Goal: Transaction & Acquisition: Purchase product/service

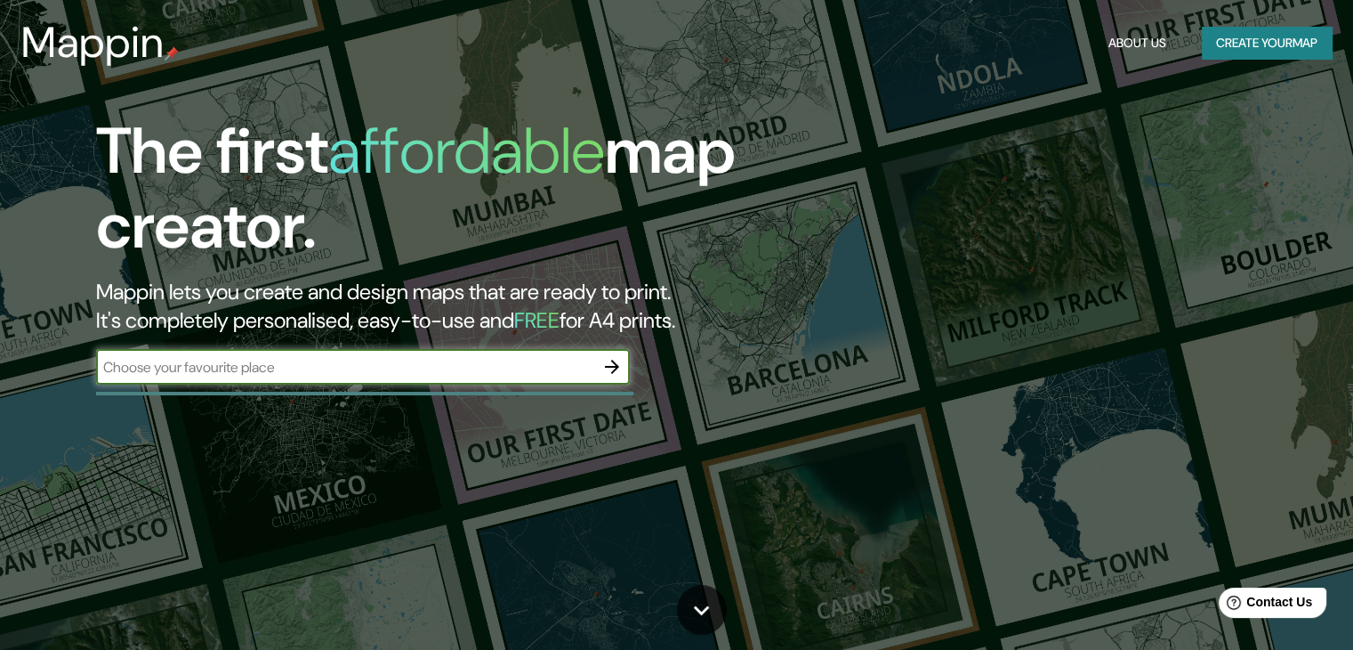
click at [428, 375] on input "text" at bounding box center [345, 367] width 498 height 20
paste input "-17.432267, -66.056229"
type input "-17.432267, -66.056229"
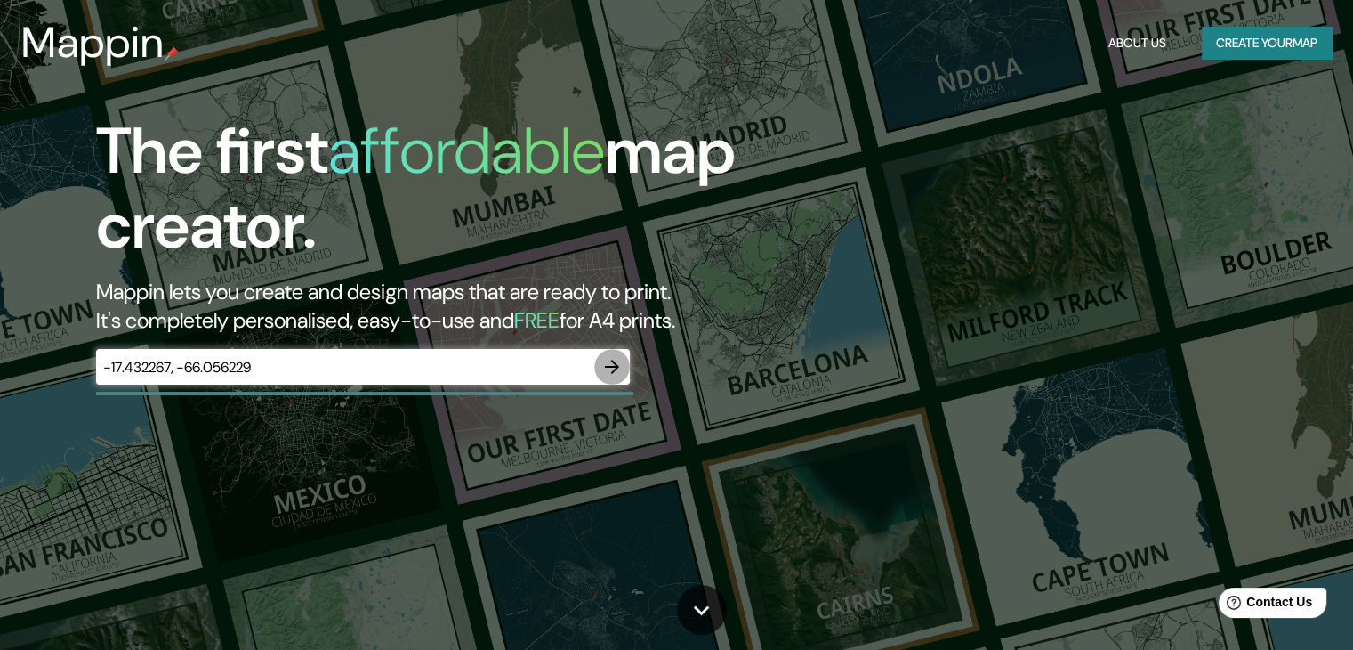
click at [610, 371] on icon "button" at bounding box center [611, 366] width 21 height 21
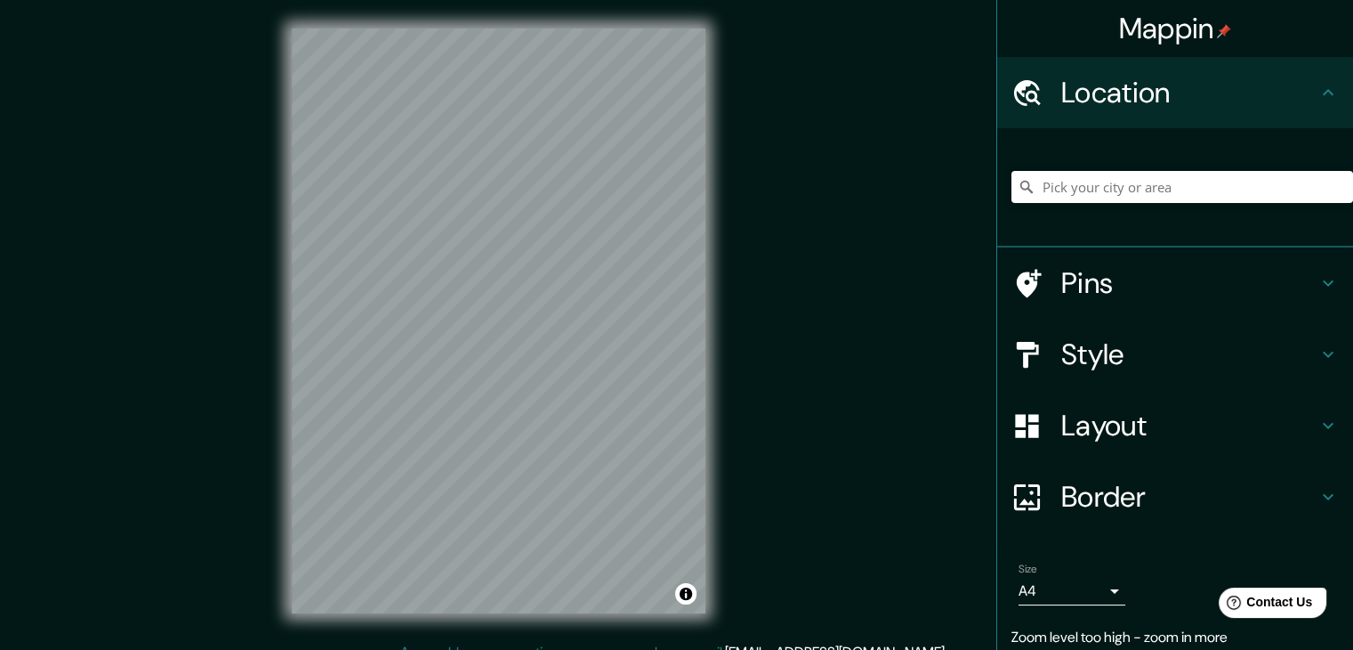
click at [784, 200] on div "Mappin Location Pins Style Layout Border Choose a border. Hint : you can make l…" at bounding box center [676, 335] width 1353 height 670
click at [804, 153] on div "Mappin Location Pins Style Layout Border Choose a border. Hint : you can make l…" at bounding box center [676, 335] width 1353 height 670
click at [270, 191] on div "© Mapbox © OpenStreetMap Improve this map" at bounding box center [498, 320] width 471 height 641
click at [1142, 194] on input "Pick your city or area" at bounding box center [1183, 187] width 342 height 32
paste input "-17.432267, -66.056229"
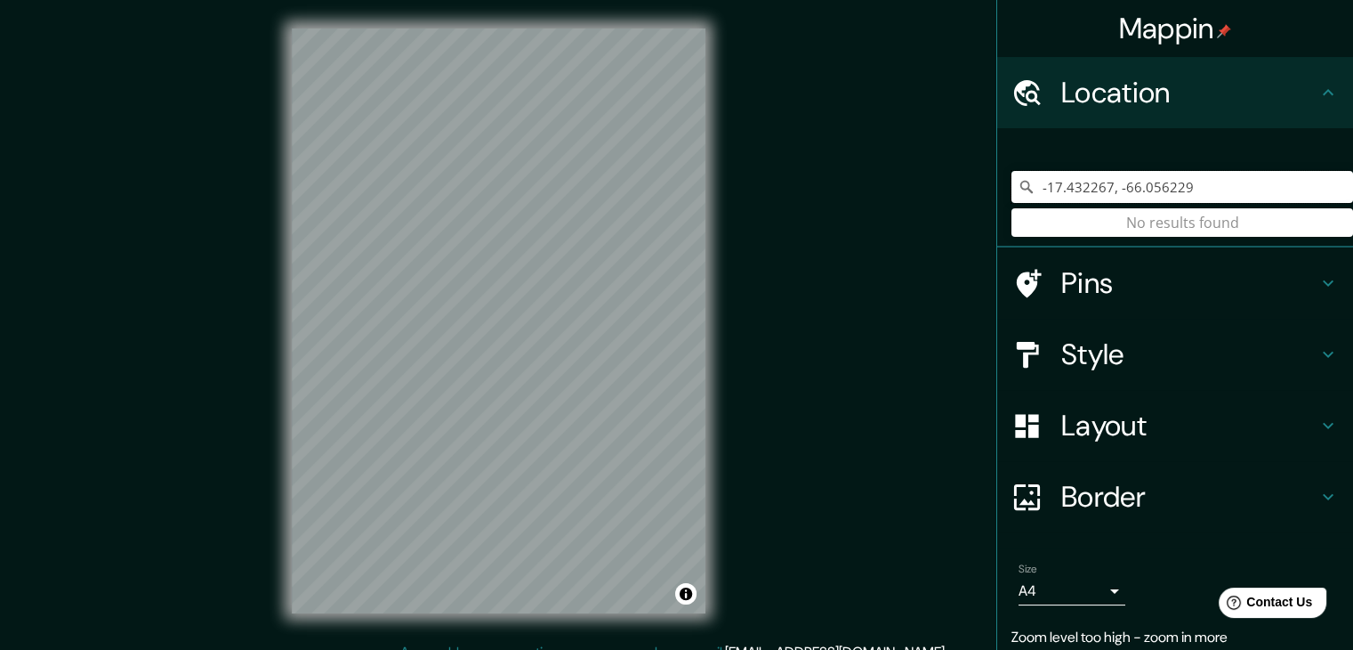
drag, startPoint x: 1260, startPoint y: 184, endPoint x: 1029, endPoint y: 188, distance: 230.5
click at [1029, 188] on input "-17.432267, -66.056229" at bounding box center [1183, 187] width 342 height 32
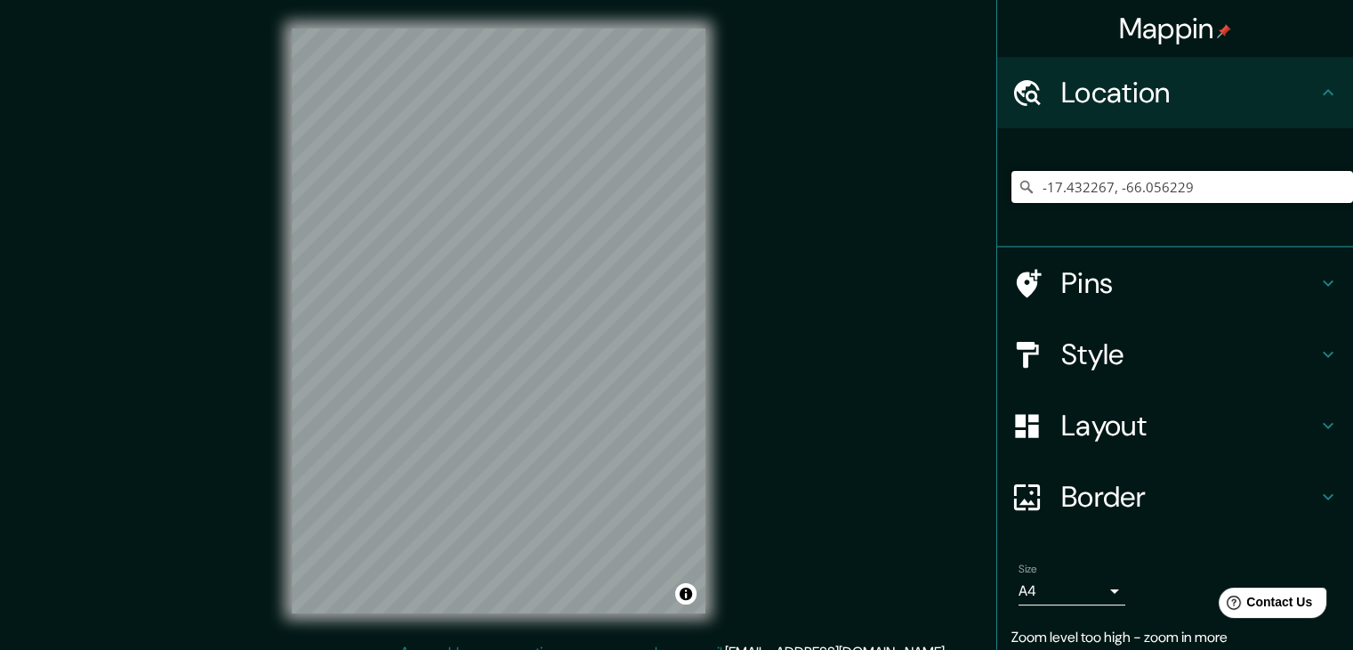
paste input "SACABA"
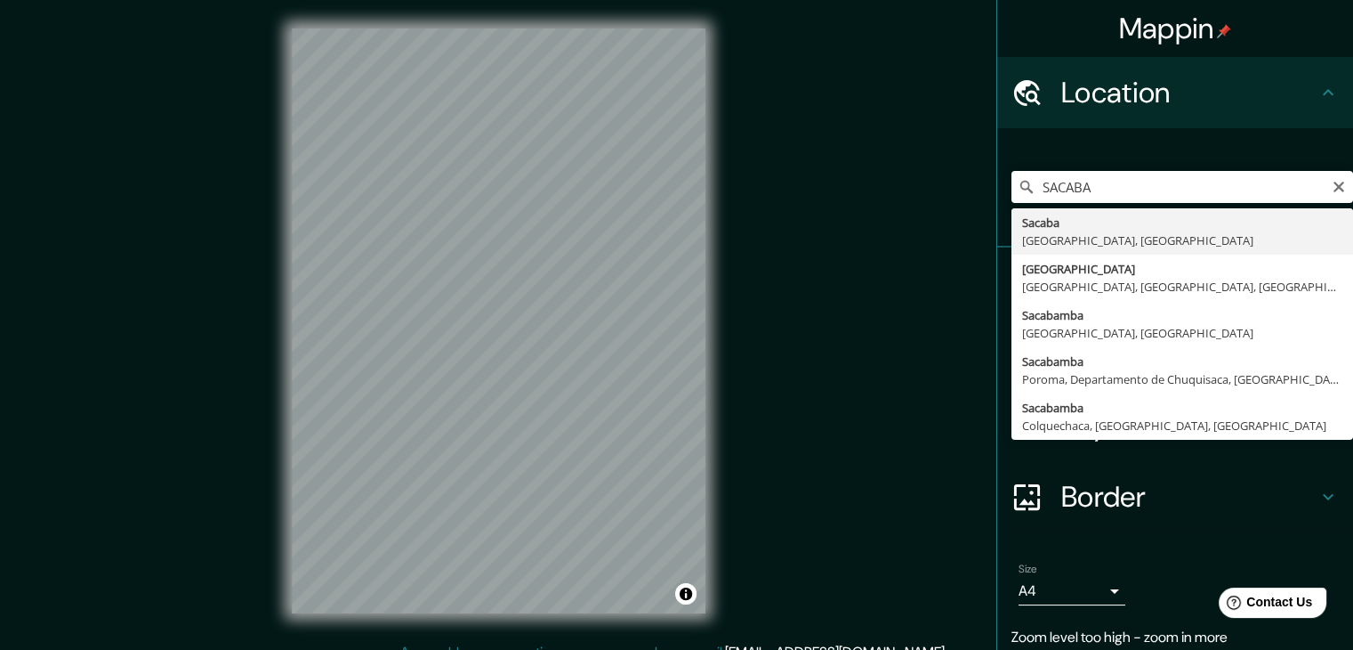
type input "Sacaba, Departamento de Cochabamba, Bolivia"
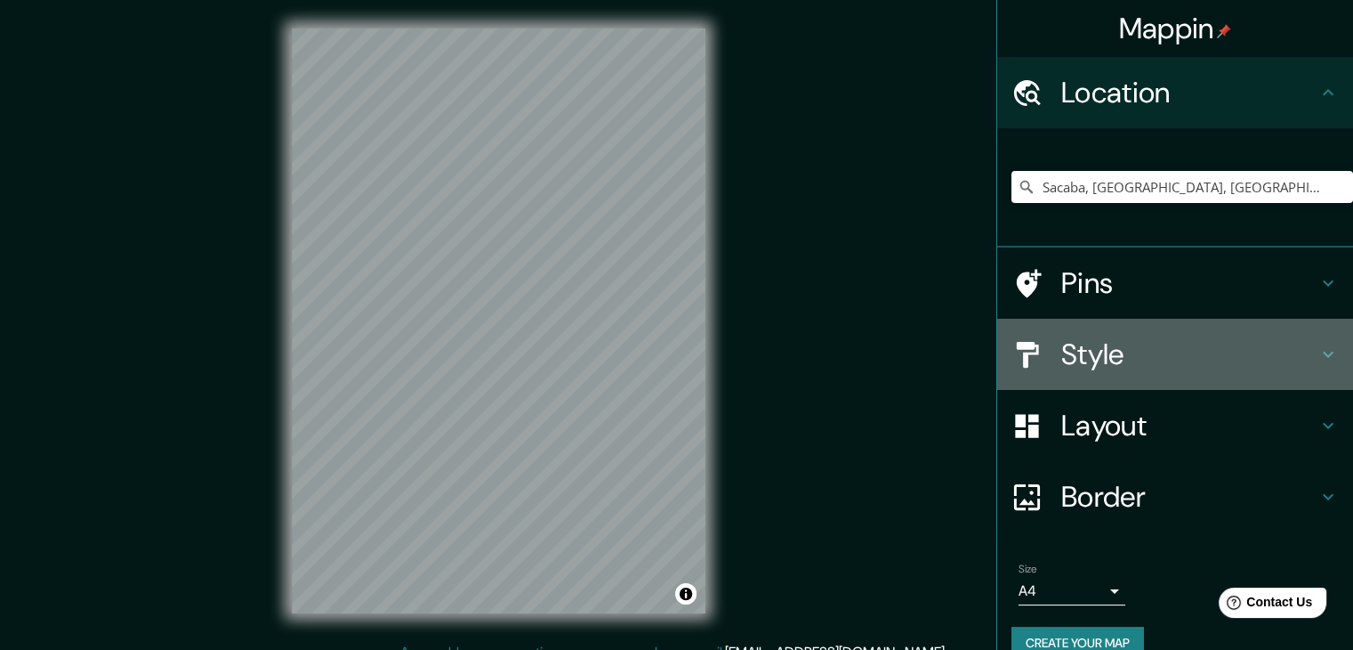
click at [1076, 366] on h4 "Style" at bounding box center [1189, 354] width 256 height 36
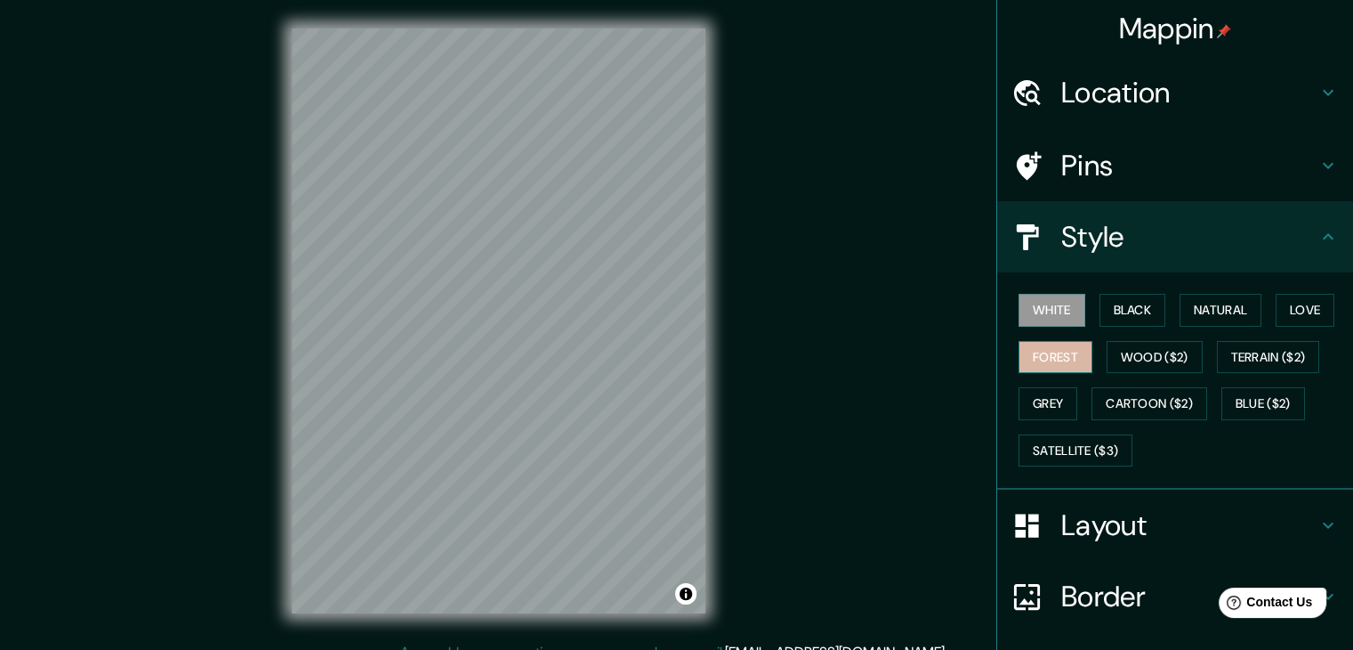
click at [1063, 366] on button "Forest" at bounding box center [1056, 357] width 74 height 33
click at [1049, 305] on button "White" at bounding box center [1052, 310] width 67 height 33
click at [1182, 296] on button "Natural" at bounding box center [1221, 310] width 82 height 33
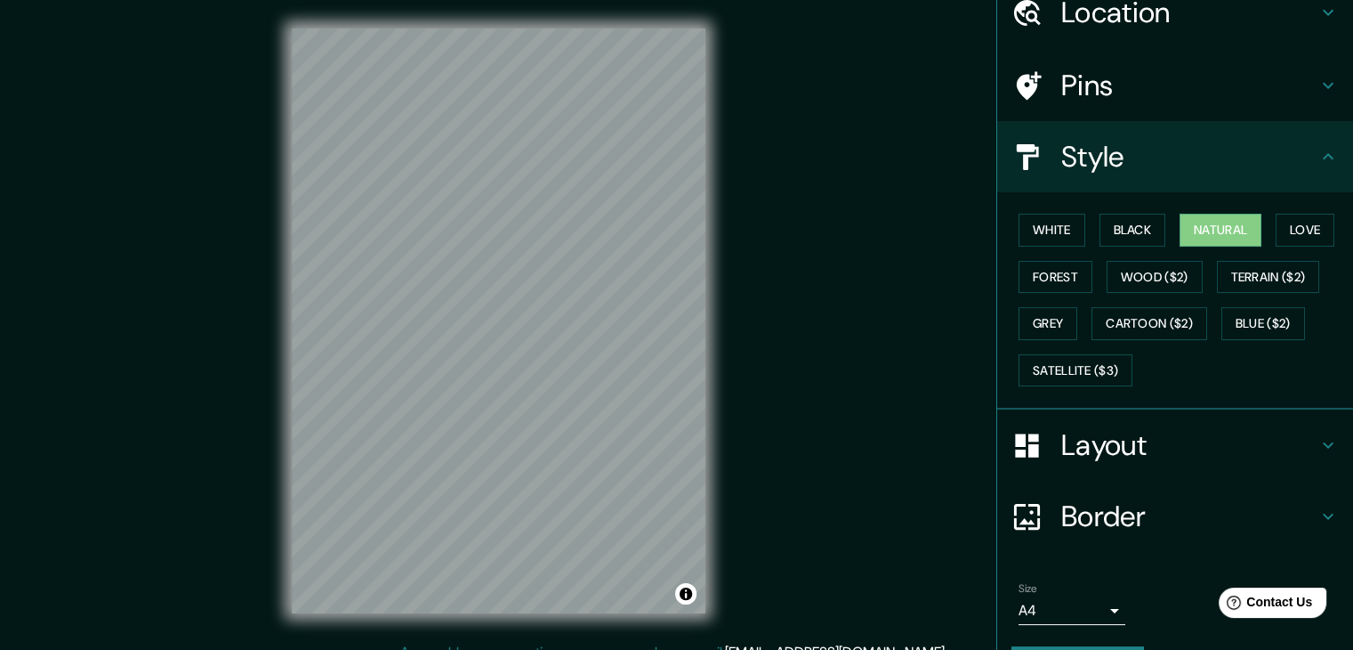
scroll to position [95, 0]
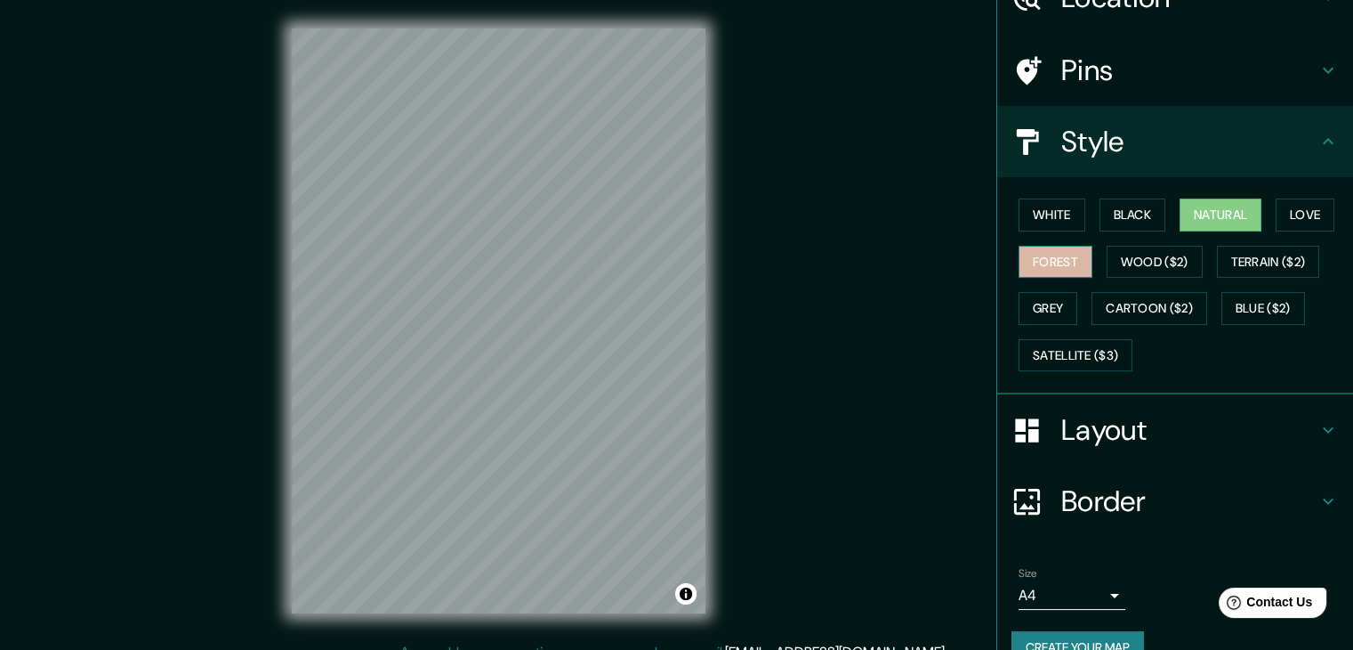
click at [1046, 272] on button "Forest" at bounding box center [1056, 262] width 74 height 33
click at [1276, 213] on button "Love" at bounding box center [1305, 214] width 59 height 33
click at [1207, 206] on button "Natural" at bounding box center [1221, 214] width 82 height 33
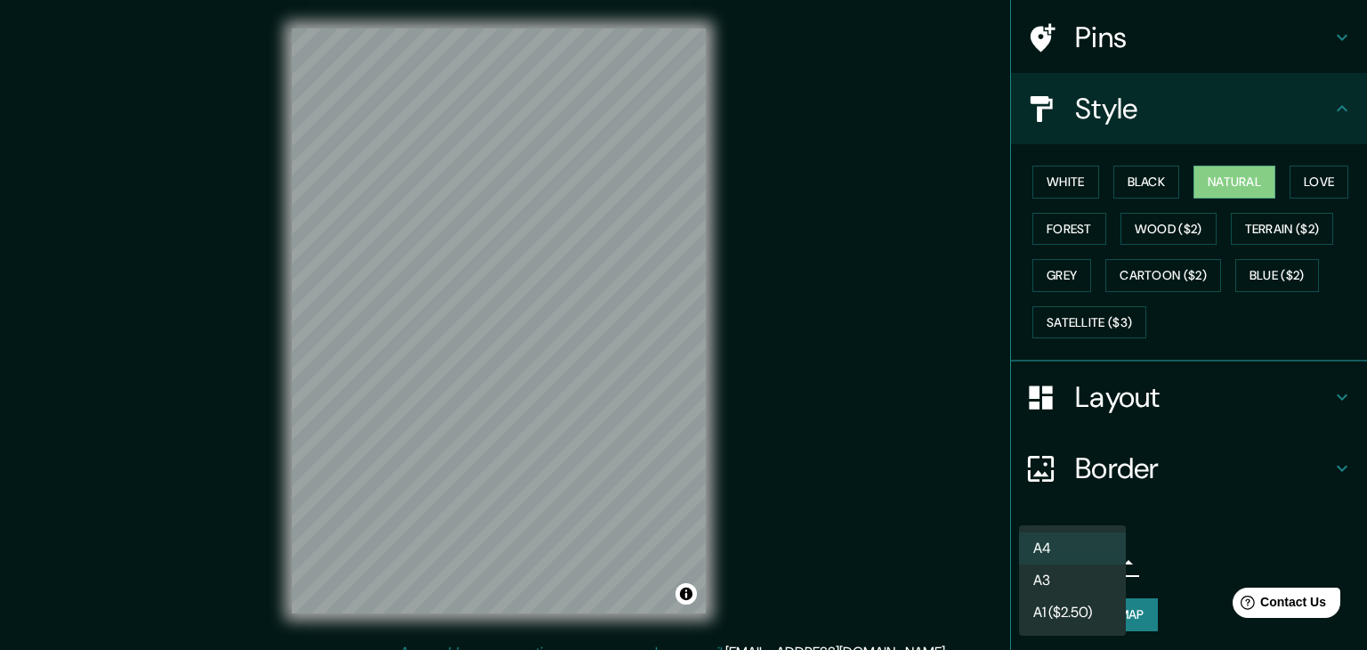
click at [1078, 558] on body "Mappin Location Sacaba, Departamento de Cochabamba, Bolivia Pins Style White Bl…" at bounding box center [683, 325] width 1367 height 650
click at [1068, 569] on li "A3" at bounding box center [1072, 580] width 107 height 32
type input "a4"
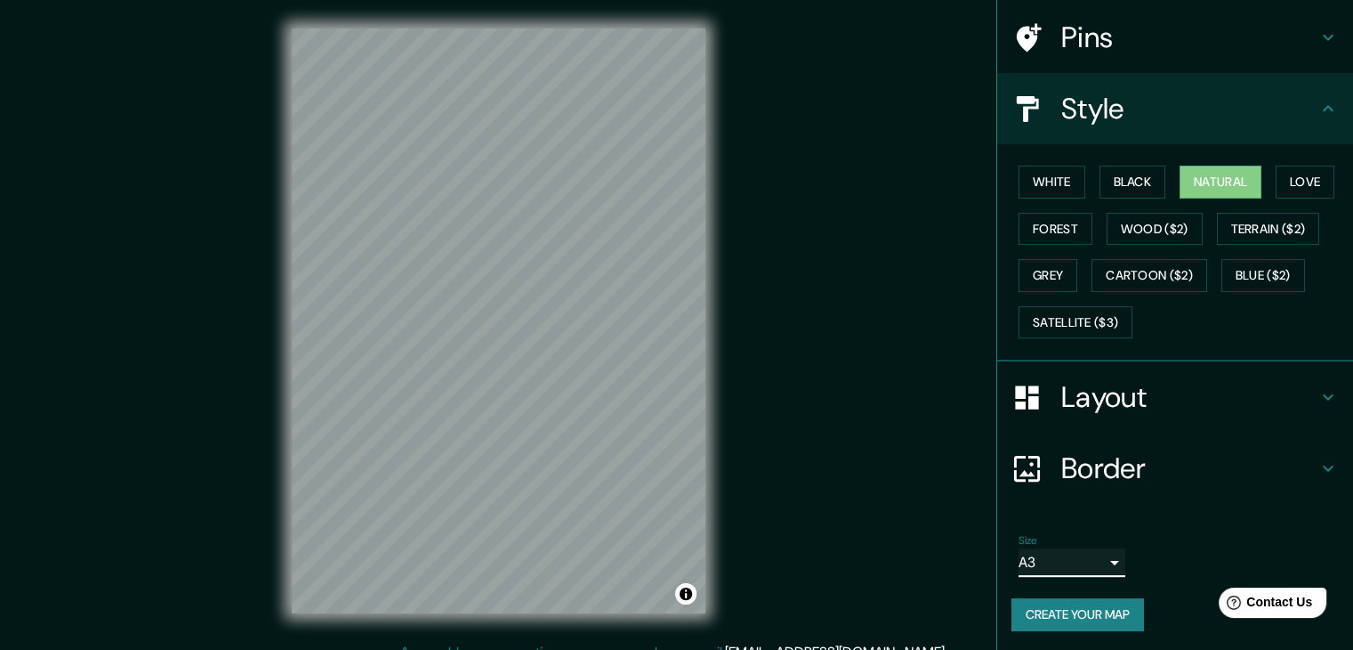
scroll to position [20, 0]
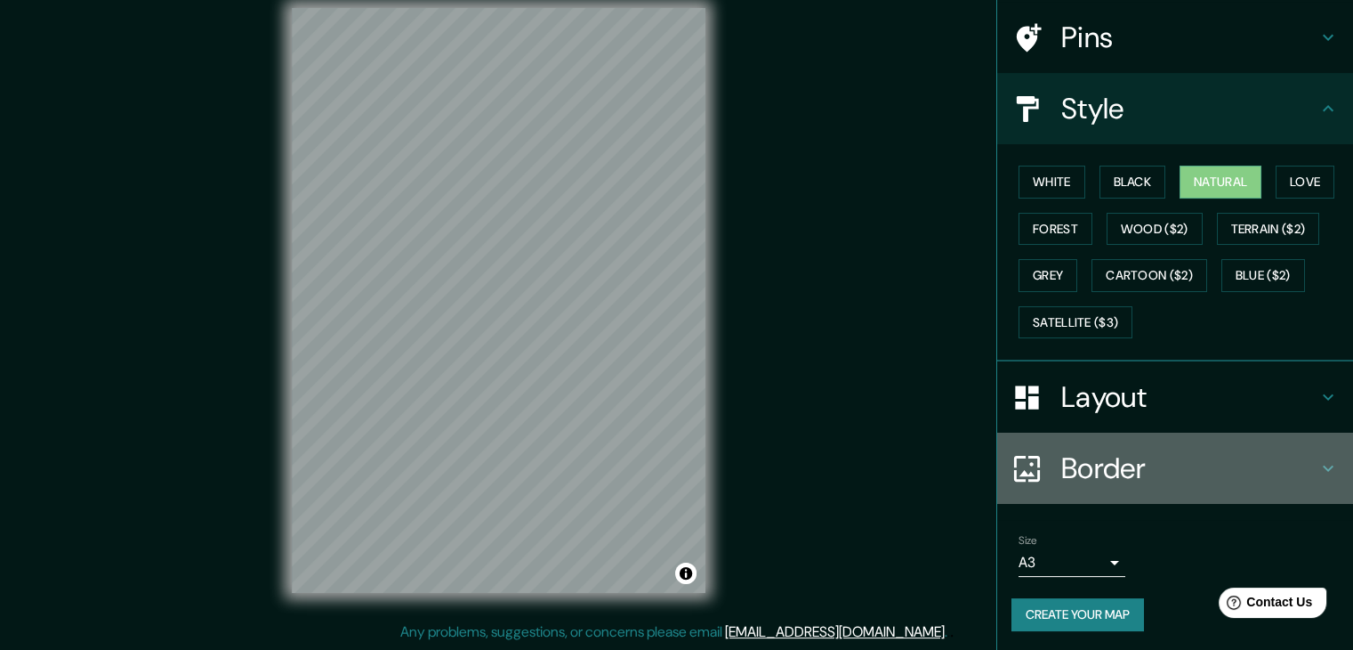
click at [1074, 467] on h4 "Border" at bounding box center [1189, 468] width 256 height 36
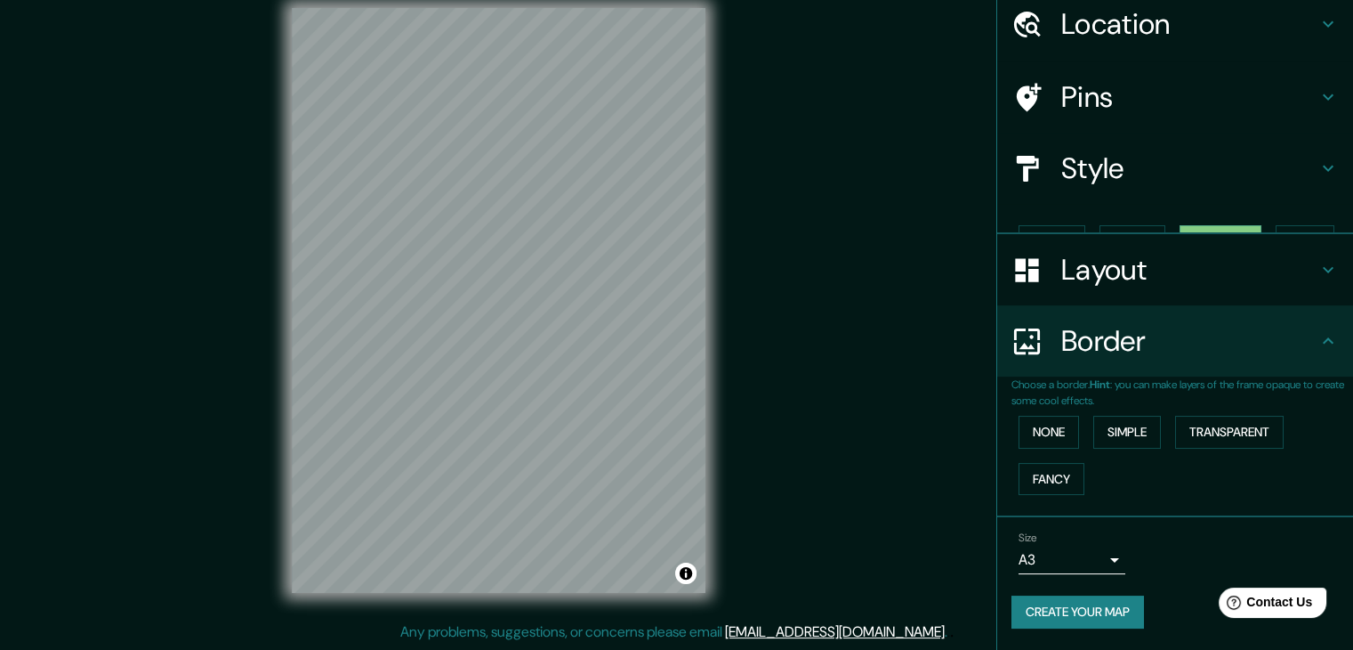
scroll to position [37, 0]
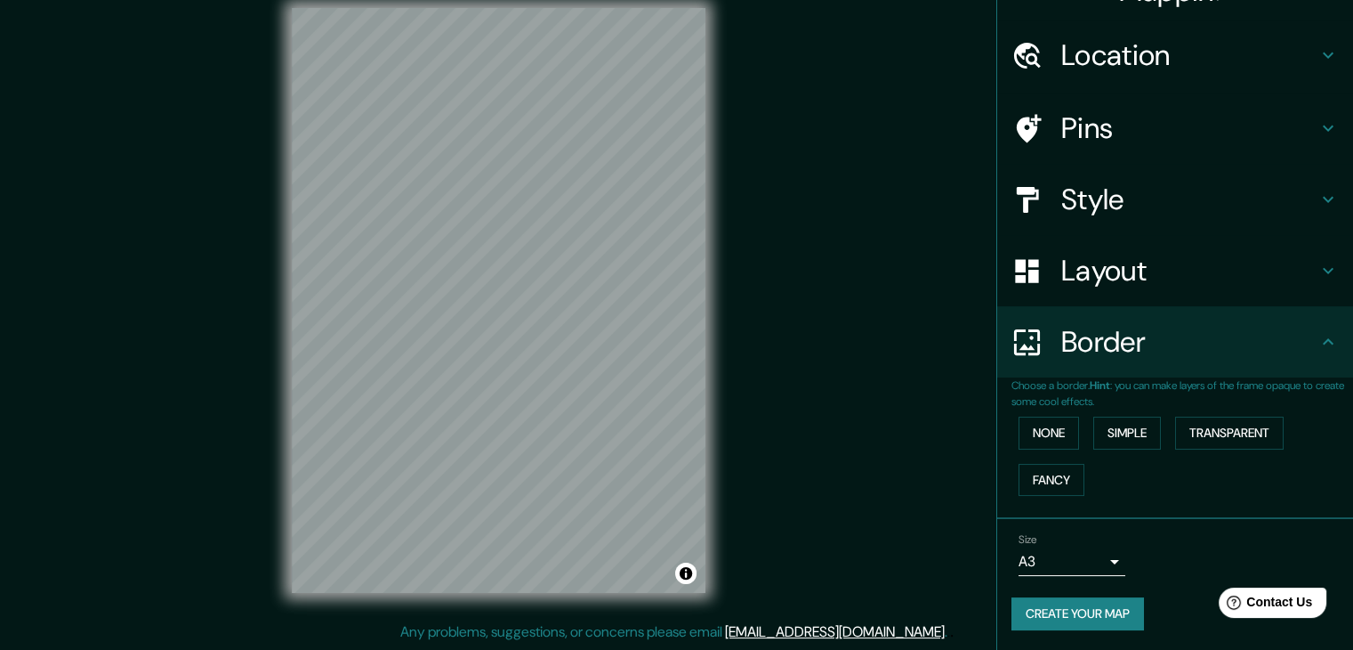
click at [1086, 349] on h4 "Border" at bounding box center [1189, 342] width 256 height 36
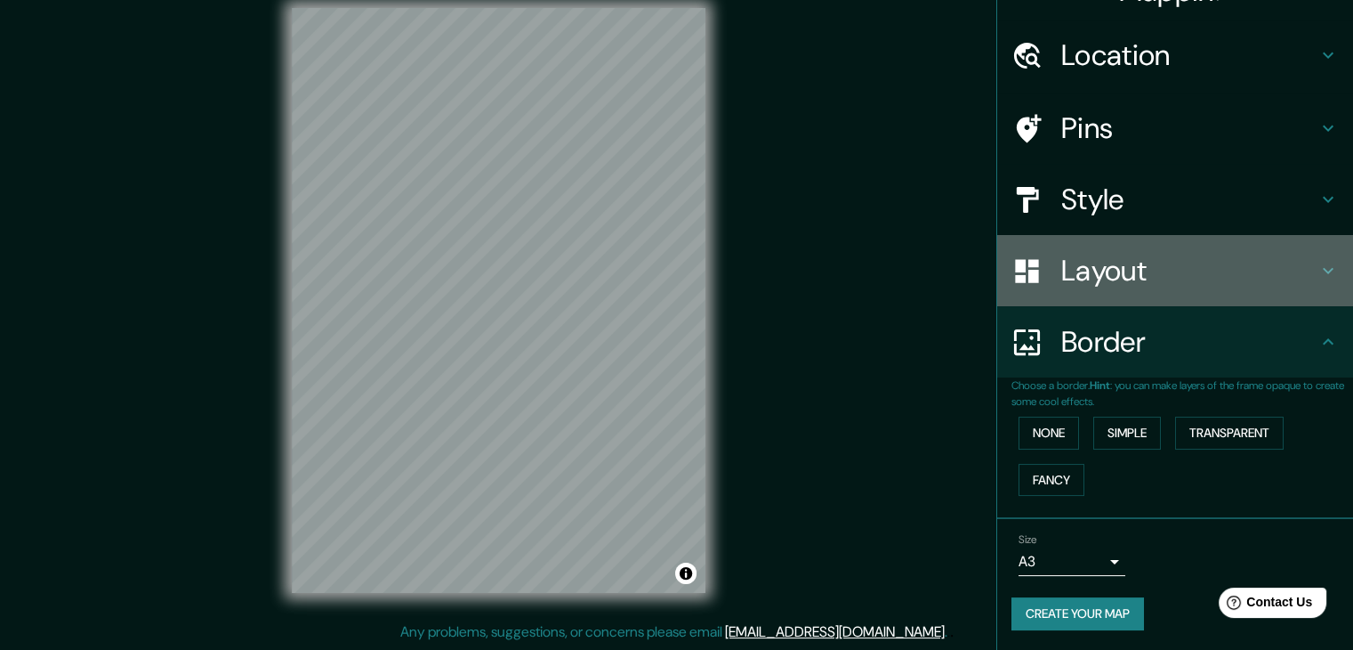
click at [1068, 282] on h4 "Layout" at bounding box center [1189, 271] width 256 height 36
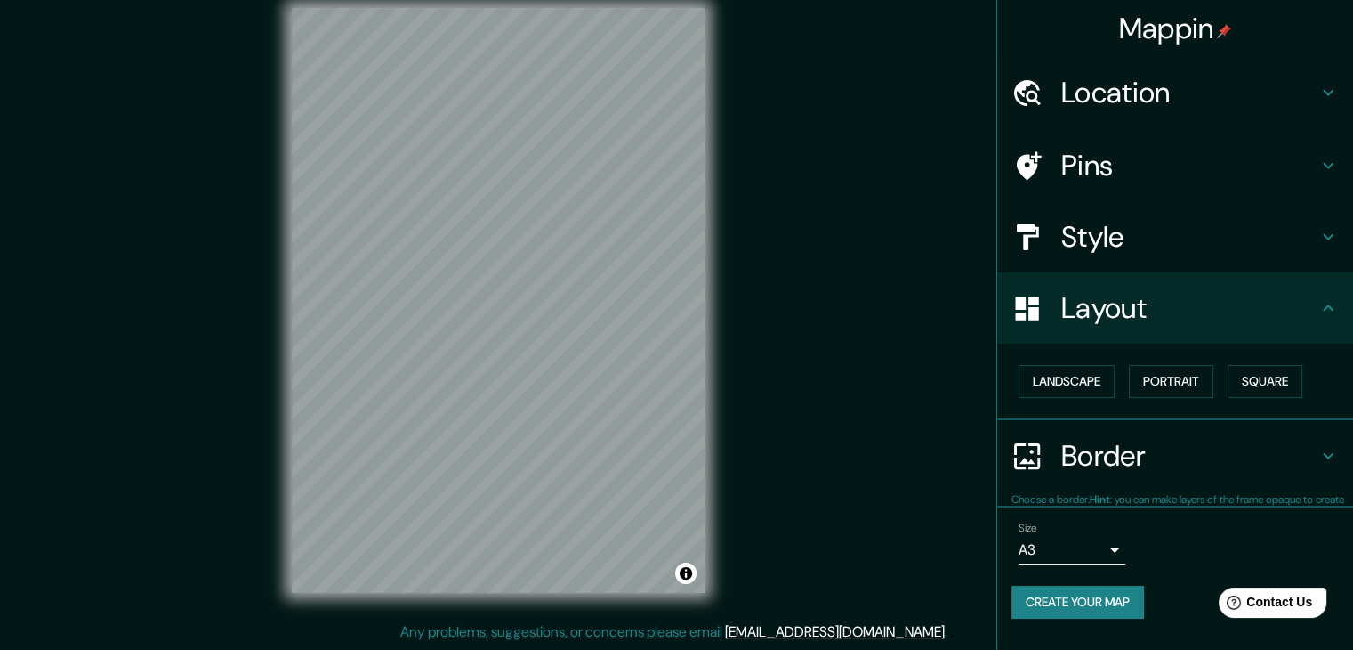
scroll to position [0, 0]
click at [1036, 375] on button "Landscape" at bounding box center [1067, 381] width 96 height 33
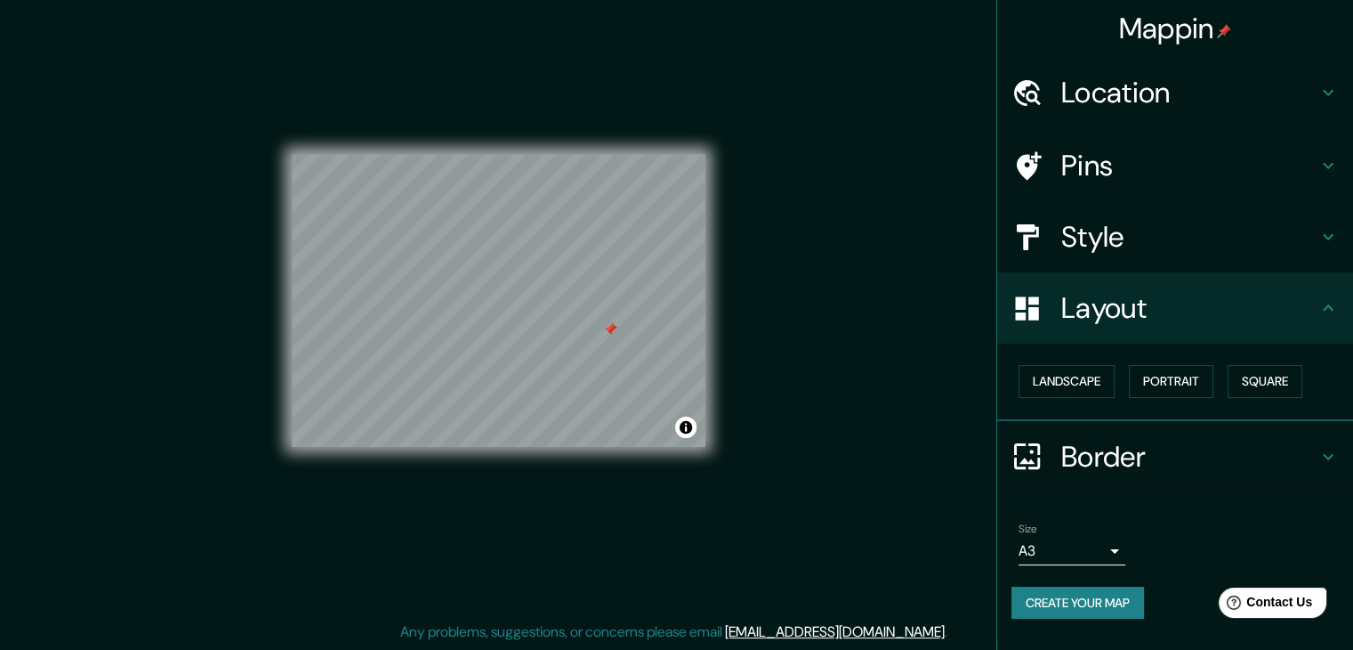
click at [609, 332] on div at bounding box center [610, 329] width 14 height 14
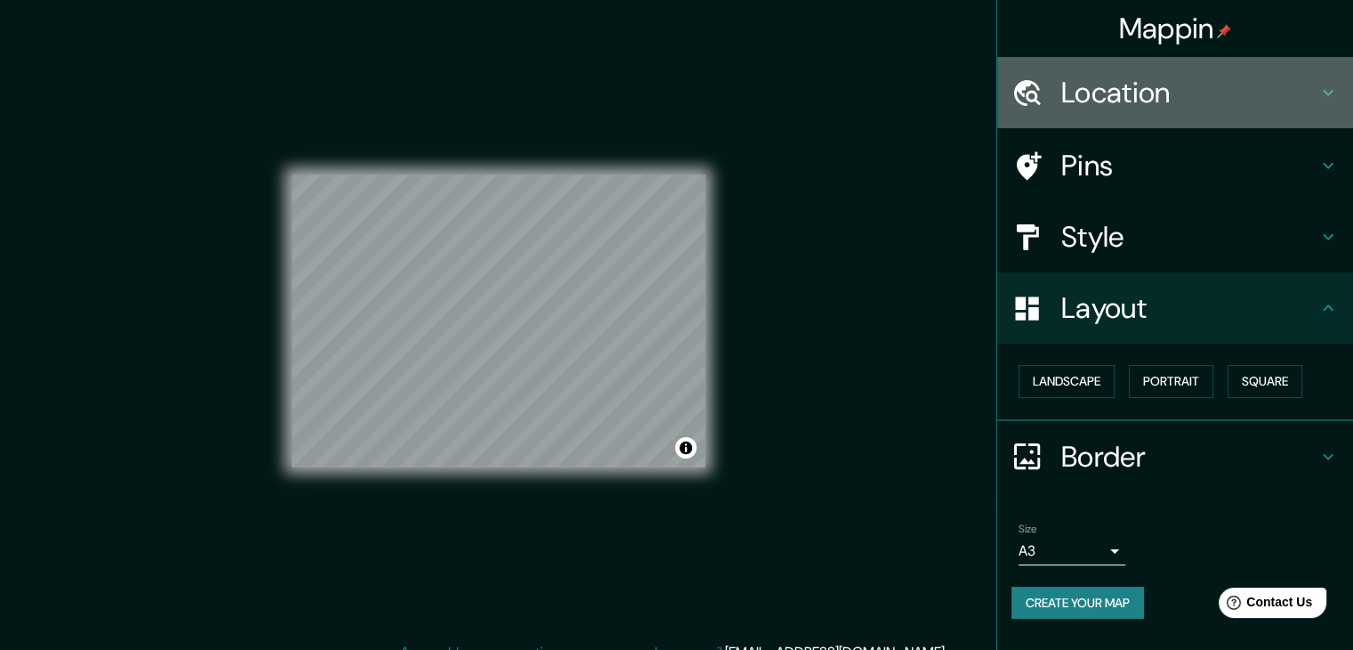
click at [1130, 105] on h4 "Location" at bounding box center [1189, 93] width 256 height 36
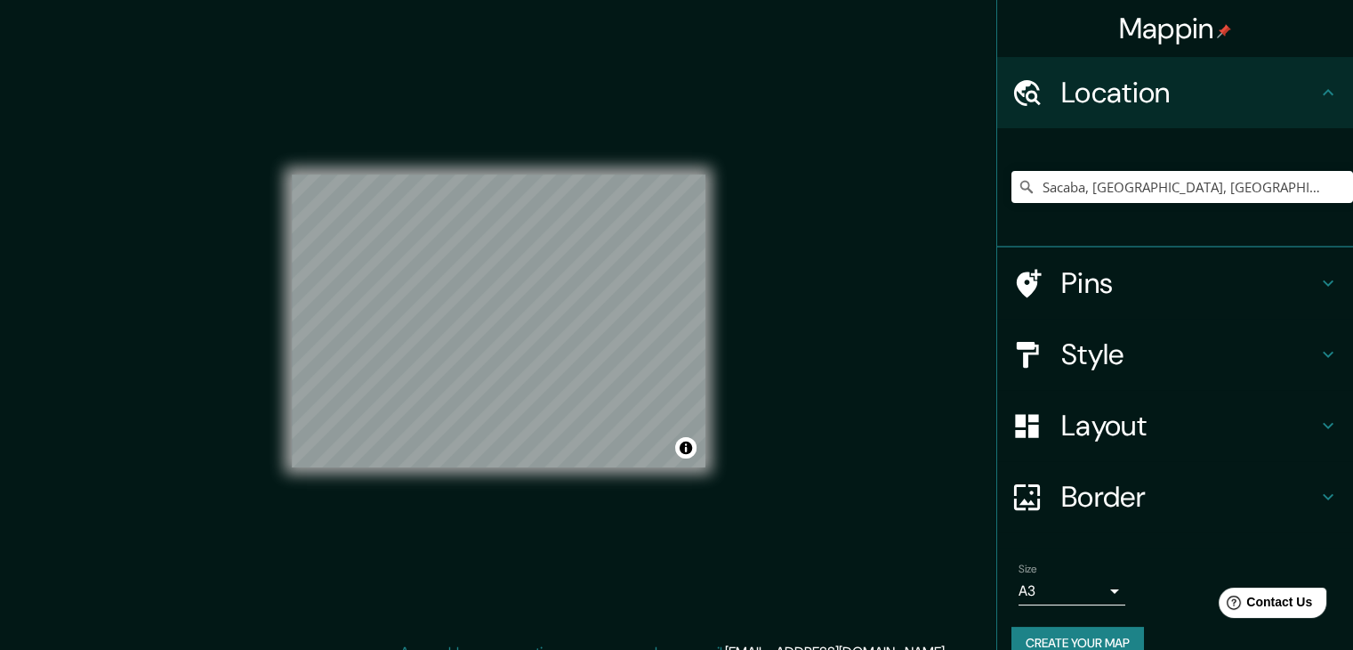
click at [1130, 105] on h4 "Location" at bounding box center [1189, 93] width 256 height 36
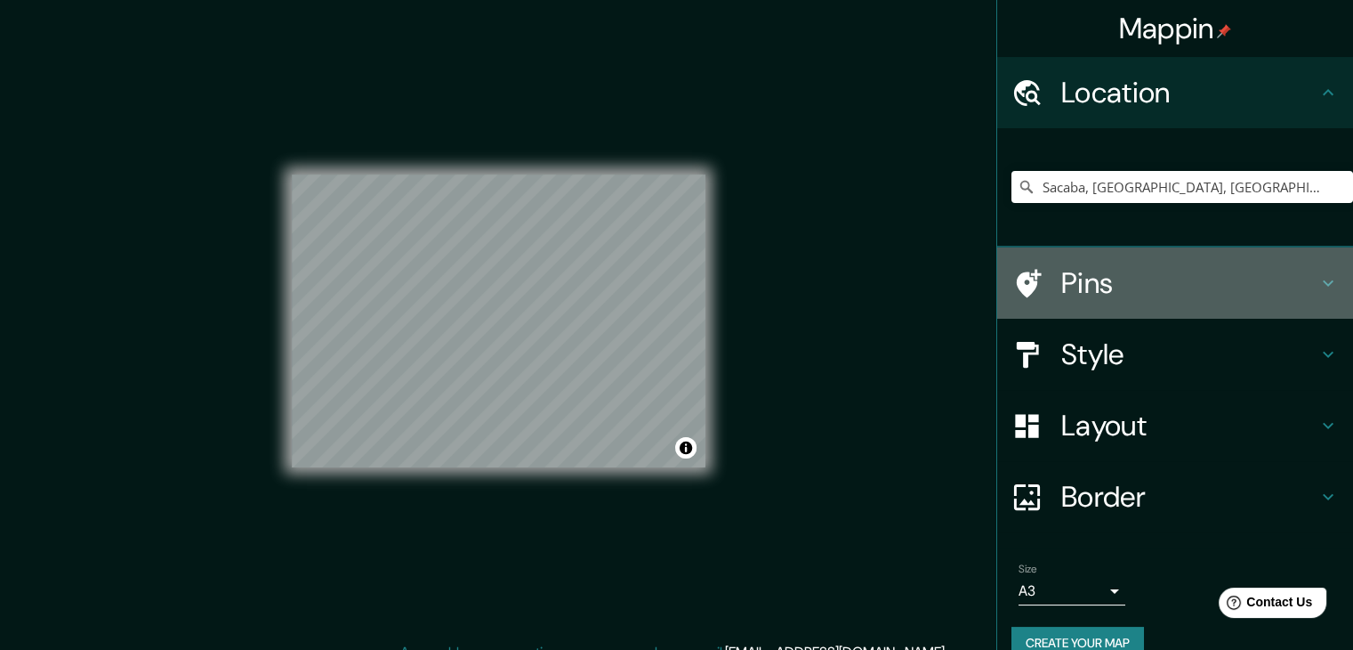
click at [1102, 269] on h4 "Pins" at bounding box center [1189, 283] width 256 height 36
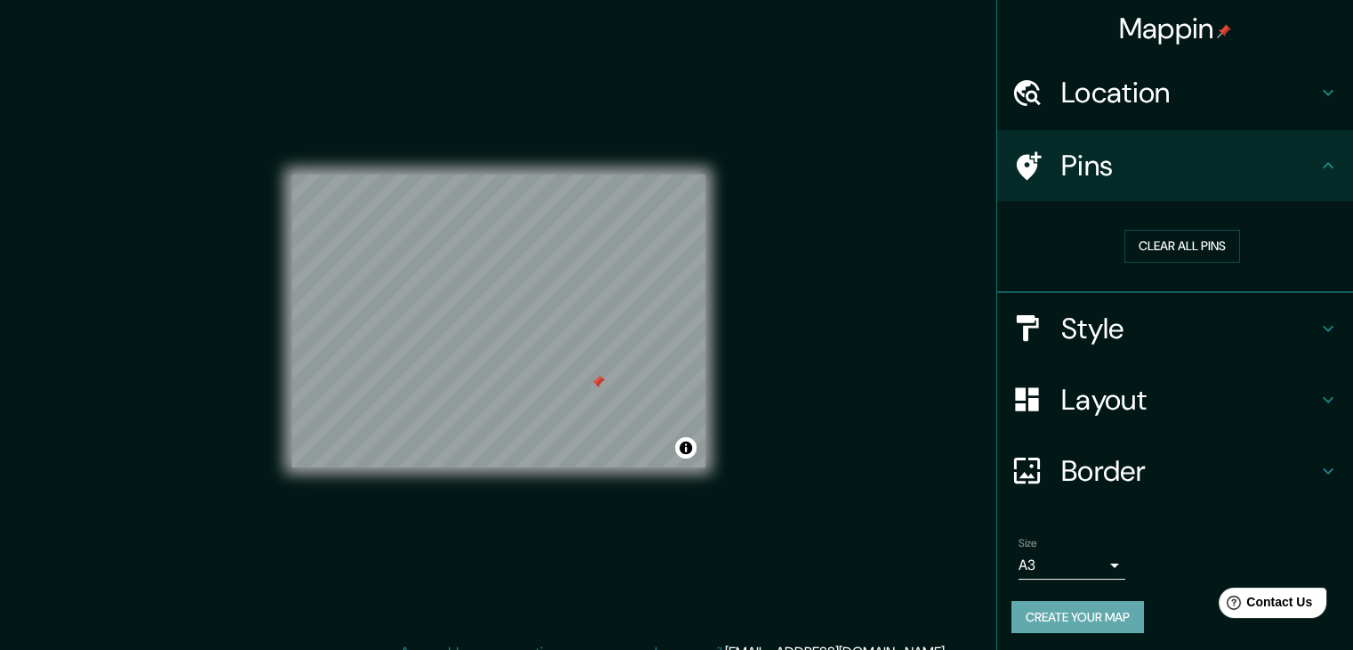
click at [1107, 624] on button "Create your map" at bounding box center [1078, 617] width 133 height 33
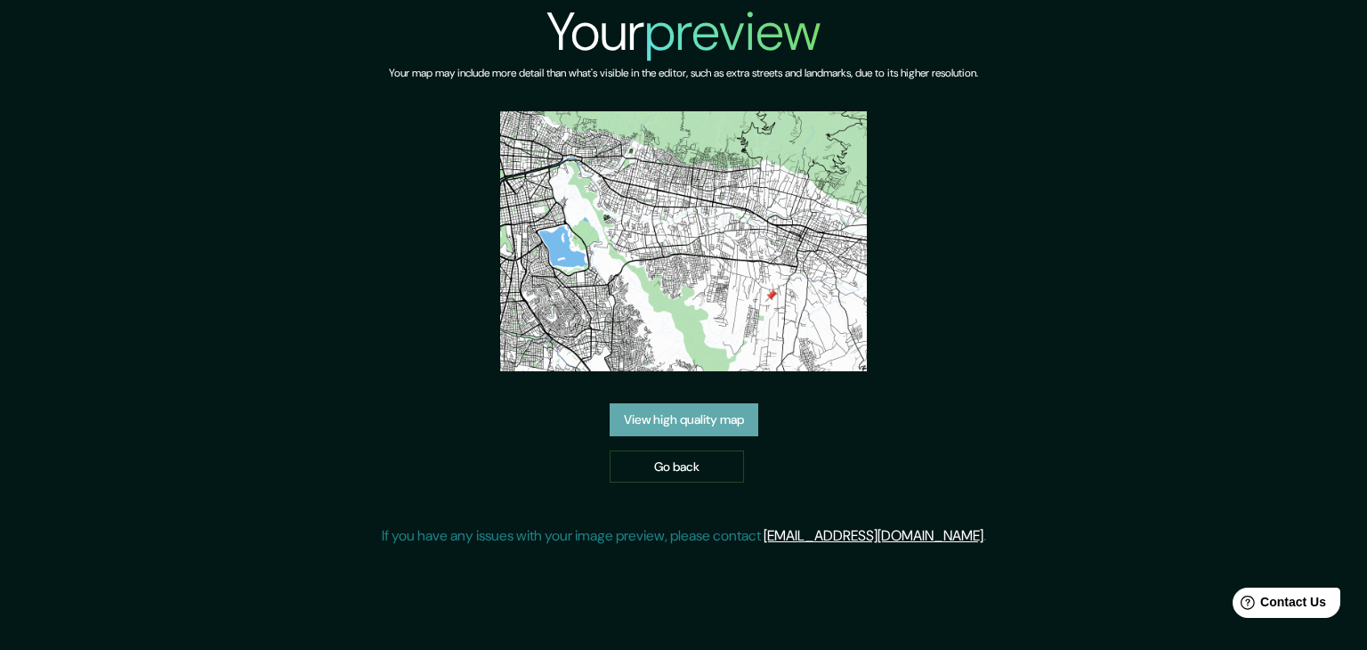
click at [643, 429] on link "View high quality map" at bounding box center [683, 419] width 149 height 33
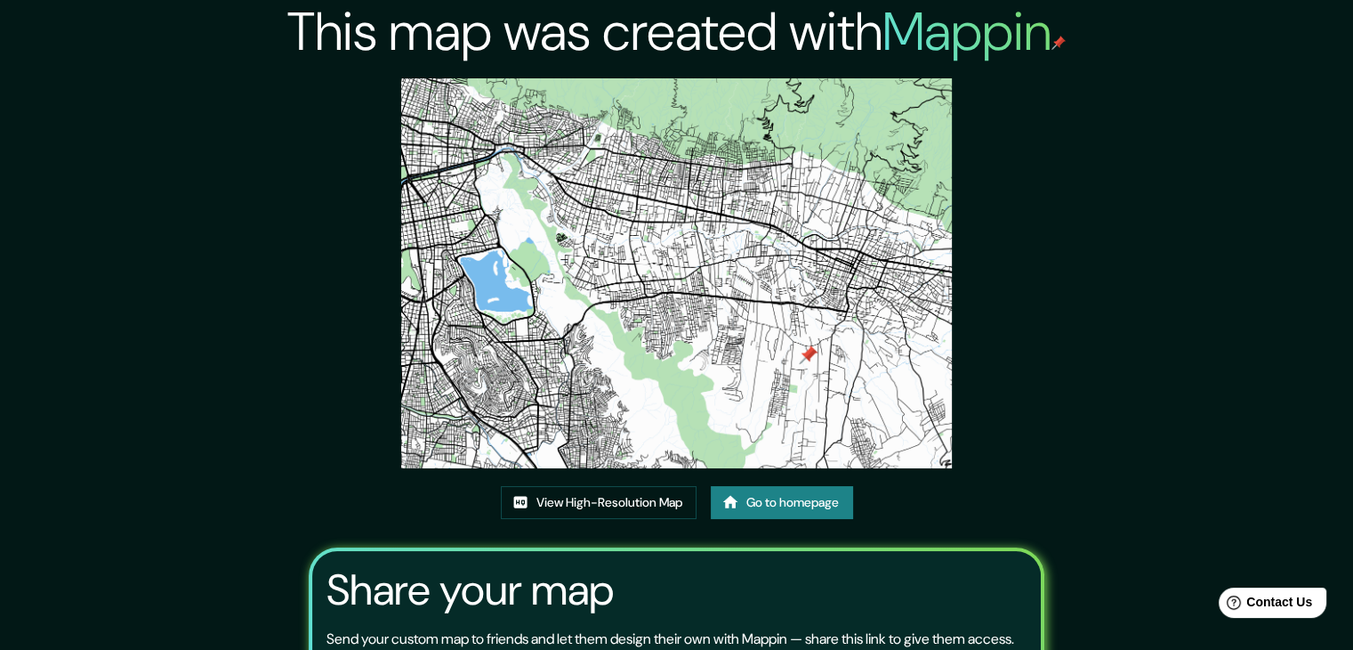
click at [755, 106] on img at bounding box center [676, 273] width 551 height 390
